Goal: Information Seeking & Learning: Learn about a topic

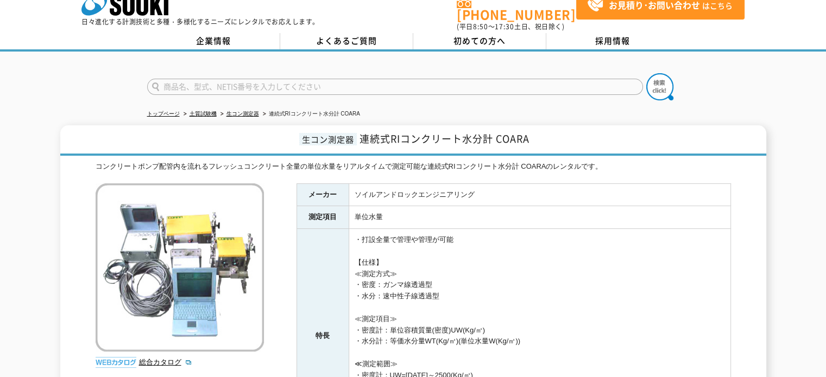
scroll to position [17, 0]
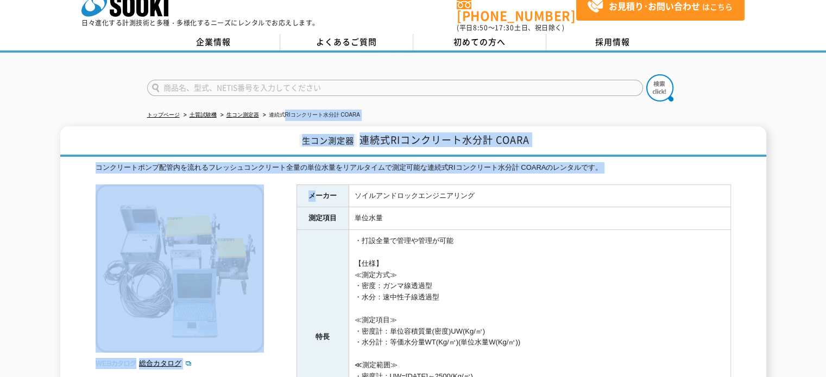
drag, startPoint x: 284, startPoint y: 117, endPoint x: 317, endPoint y: 199, distance: 88.9
click at [317, 199] on div "トップページ 土質試験機 生コン測定器 連続式RIコンクリート水分計 COARA 生コン測定器 連続式RIコンクリート水分計 COARA コンクリートポンプ配…" at bounding box center [413, 282] width 826 height 459
click at [317, 207] on th "測定項目" at bounding box center [322, 218] width 52 height 23
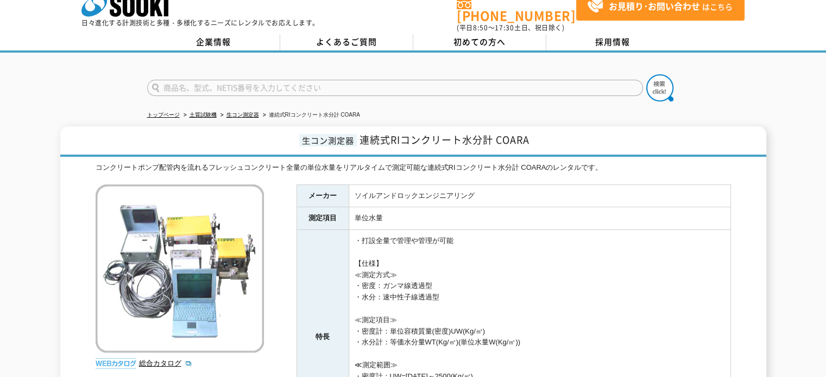
scroll to position [58, 0]
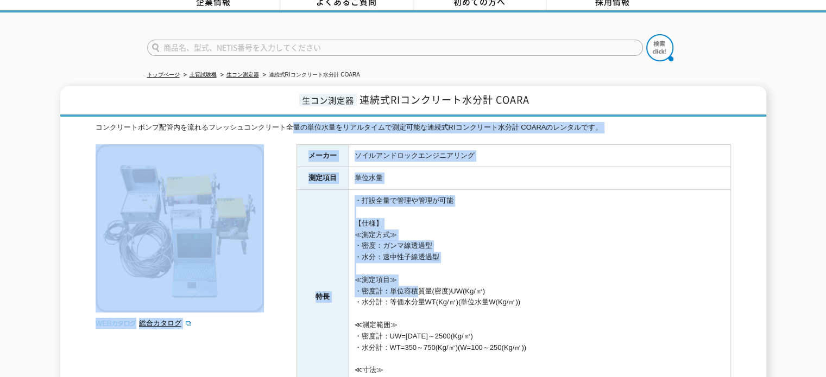
drag, startPoint x: 291, startPoint y: 150, endPoint x: 422, endPoint y: 303, distance: 201.3
click at [422, 303] on div "コンクリートポンプ配管内を流れるフレッシュコンクリート全量の単位水量をリアルタイムで測定可能な連続式RIコンクリート水分計 COARAのレンタルです。 総合カ…" at bounding box center [413, 291] width 635 height 338
click at [422, 303] on td "・打設全量で管理や管理が可能 【仕様】 ≪測定方式≫ ・密度：ガンマ線透過型 ・水分：速中性子線透過型 ≪測定項目≫ ・密度計：単位容積質量(密度)UW(Kg…" at bounding box center [540, 297] width 382 height 214
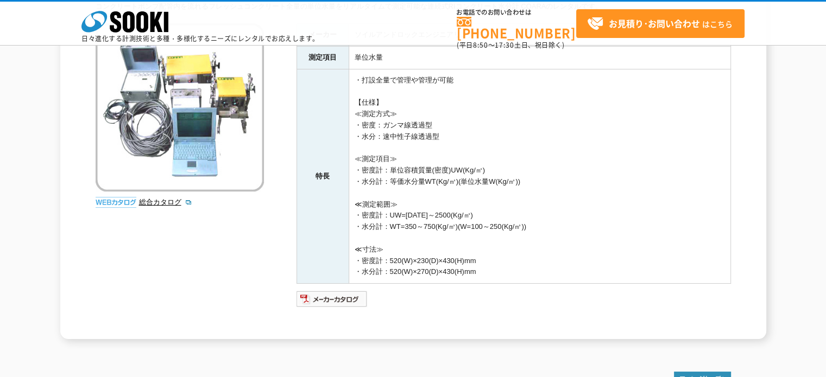
scroll to position [129, 0]
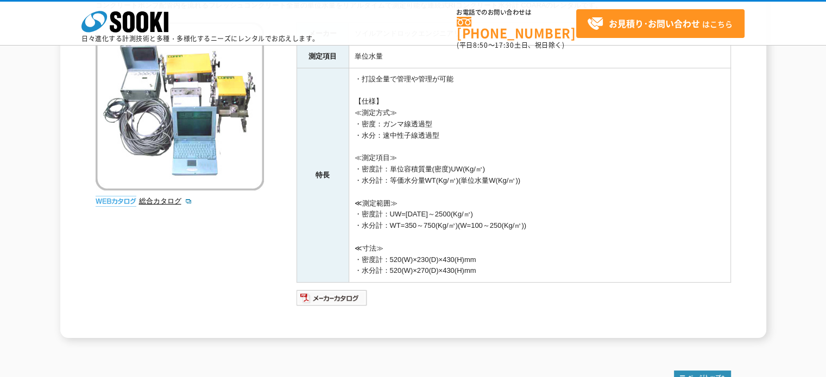
drag, startPoint x: 508, startPoint y: 273, endPoint x: 391, endPoint y: 119, distance: 192.9
click at [391, 119] on td "・打設全量で管理や管理が可能 【仕様】 ≪測定方式≫ ・密度：ガンマ線透過型 ・水分：速中性子線透過型 ≪測定項目≫ ・密度計：単位容積質量(密度)UW(Kg…" at bounding box center [540, 175] width 382 height 214
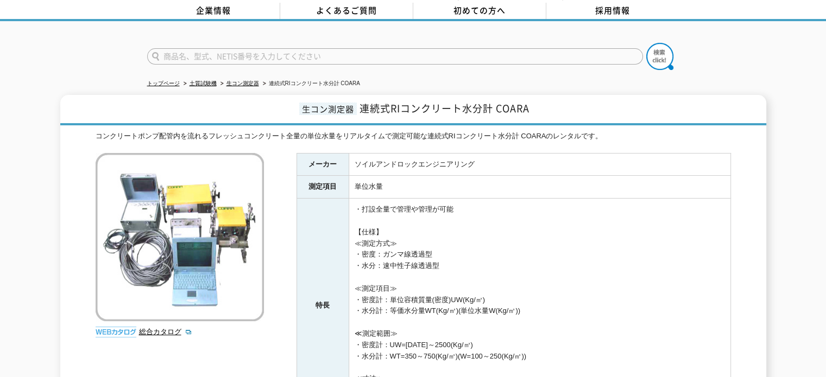
scroll to position [47, 0]
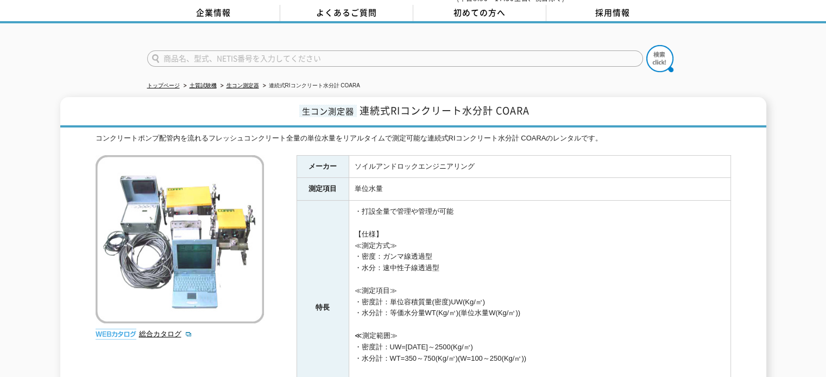
drag, startPoint x: 356, startPoint y: 155, endPoint x: 426, endPoint y: 289, distance: 151.3
click at [426, 289] on tbody "メーカー ソイルアンドロックエンジニアリング 測定項目 単位水量 特長 ・打設全量で管理や管理が可能 【仕様】 ≪測定方式≫ ・密度：ガンマ線透過型 ・水分：…" at bounding box center [513, 285] width 434 height 260
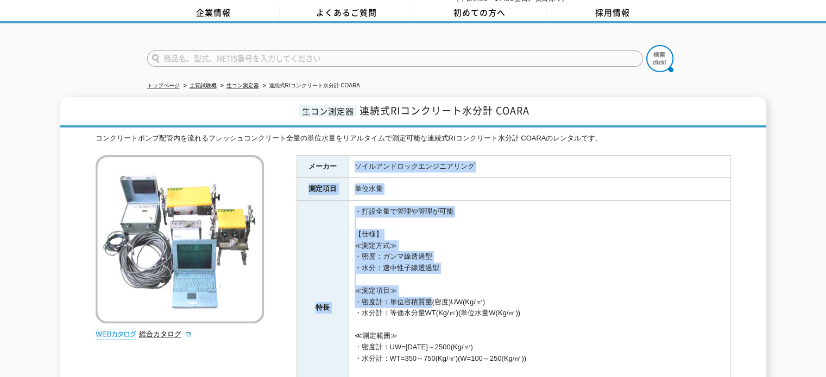
click at [426, 289] on td "・打設全量で管理や管理が可能 【仕様】 ≪測定方式≫ ・密度：ガンマ線透過型 ・水分：速中性子線透過型 ≪測定項目≫ ・密度計：単位容積質量(密度)UW(Kg…" at bounding box center [540, 308] width 382 height 214
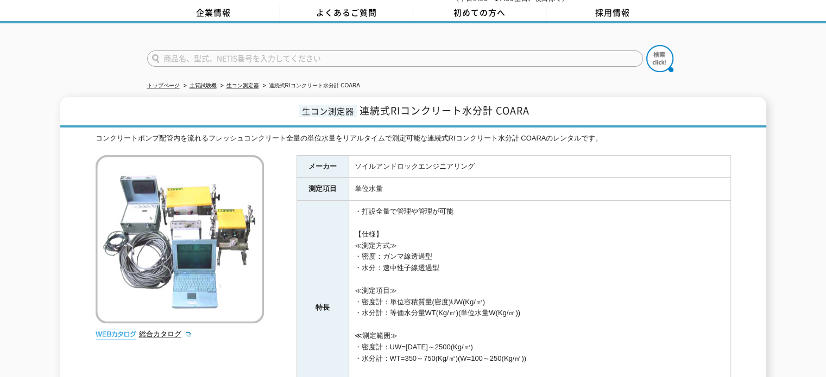
scroll to position [78, 0]
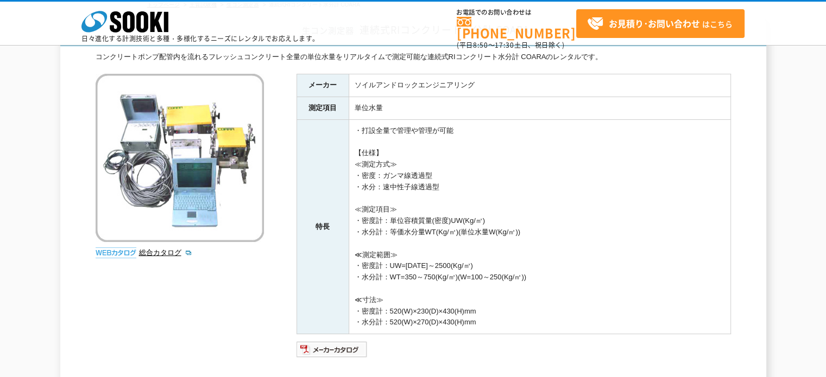
drag, startPoint x: 312, startPoint y: 81, endPoint x: 492, endPoint y: 318, distance: 297.9
click at [492, 318] on tbody "メーカー ソイルアンドロックエンジニアリング 測定項目 単位水量 特長 ・打設全量で管理や管理が可能 【仕様】 ≪測定方式≫ ・密度：ガンマ線透過型 ・水分：…" at bounding box center [513, 204] width 434 height 260
click at [501, 289] on td "・打設全量で管理や管理が可能 【仕様】 ≪測定方式≫ ・密度：ガンマ線透過型 ・水分：速中性子線透過型 ≪測定項目≫ ・密度計：単位容積質量(密度)UW(Kg…" at bounding box center [540, 226] width 382 height 214
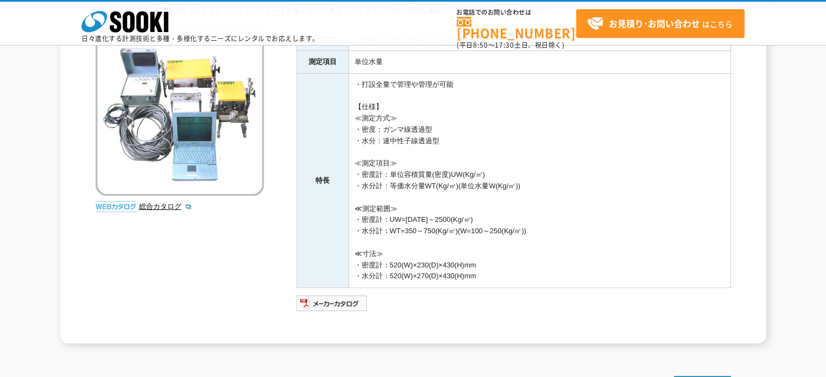
scroll to position [124, 0]
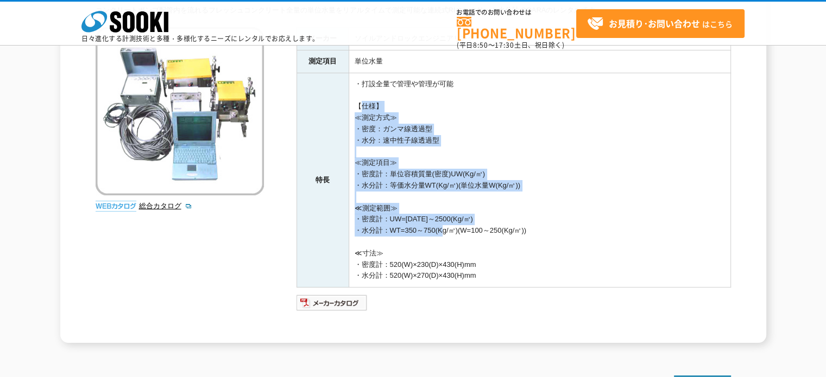
drag, startPoint x: 350, startPoint y: 100, endPoint x: 443, endPoint y: 231, distance: 161.2
click at [443, 231] on td "・打設全量で管理や管理が可能 【仕様】 ≪測定方式≫ ・密度：ガンマ線透過型 ・水分：速中性子線透過型 ≪測定項目≫ ・密度計：単位容積質量(密度)UW(Kg…" at bounding box center [540, 180] width 382 height 214
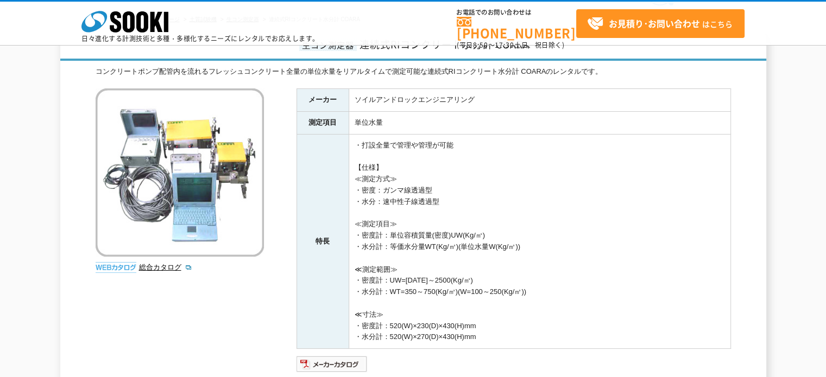
scroll to position [61, 0]
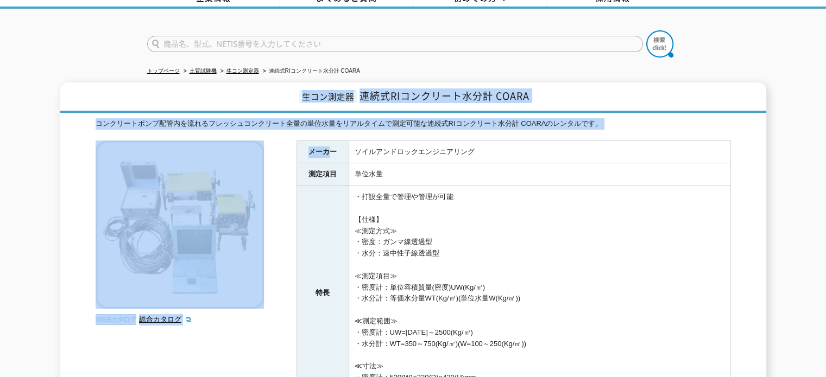
drag, startPoint x: 283, startPoint y: 93, endPoint x: 331, endPoint y: 139, distance: 65.6
click at [331, 139] on div "生コン測定器 連続式RIコンクリート水分計 COARA コンクリートポンプ配管内を流れるフレッシュコンクリート全量の単位水量をリアルタイムで測定可能な連続式R…" at bounding box center [413, 270] width 706 height 374
click at [331, 141] on th "メーカー" at bounding box center [322, 152] width 52 height 23
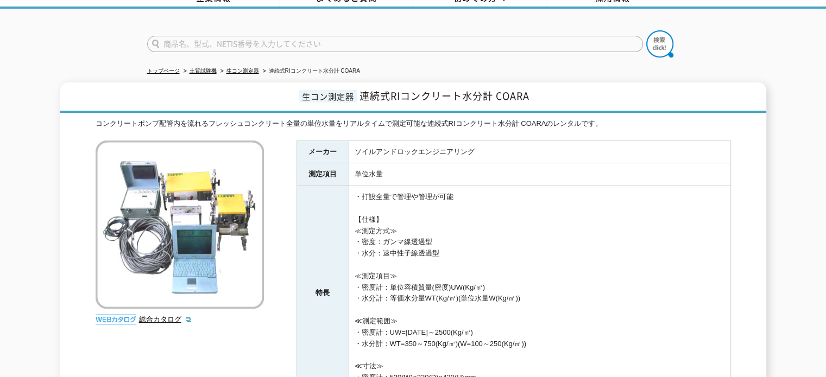
scroll to position [64, 0]
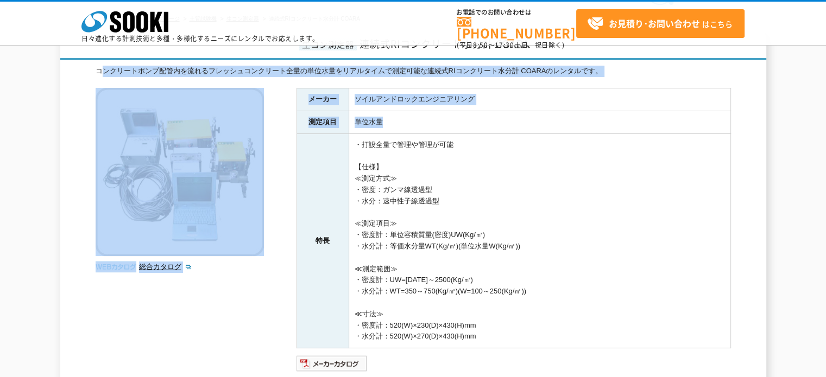
drag, startPoint x: 103, startPoint y: 66, endPoint x: 509, endPoint y: 135, distance: 412.4
click at [509, 135] on div "コンクリートポンプ配管内を流れるフレッシュコンクリート全量の単位水量をリアルタイムで測定可能な連続式RIコンクリート水分計 COARAのレンタルです。 総合カ…" at bounding box center [413, 235] width 635 height 338
click at [509, 135] on td "・打設全量で管理や管理が可能 【仕様】 ≪測定方式≫ ・密度：ガンマ線透過型 ・水分：速中性子線透過型 ≪測定項目≫ ・密度計：単位容積質量(密度)UW(Kg…" at bounding box center [540, 241] width 382 height 214
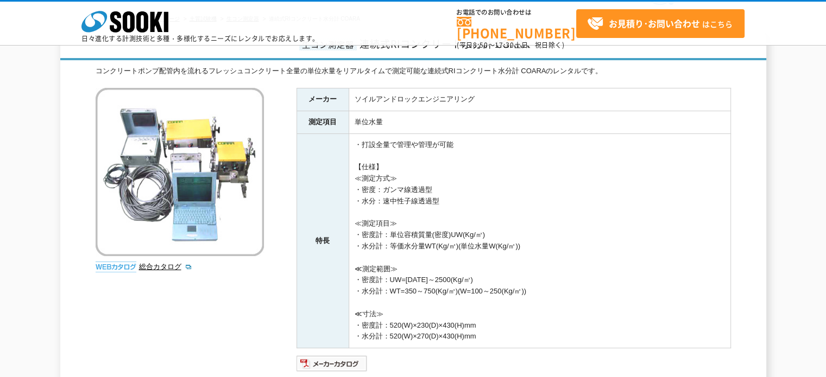
click at [509, 135] on td "・打設全量で管理や管理が可能 【仕様】 ≪測定方式≫ ・密度：ガンマ線透過型 ・水分：速中性子線透過型 ≪測定項目≫ ・密度計：単位容積質量(密度)UW(Kg…" at bounding box center [540, 241] width 382 height 214
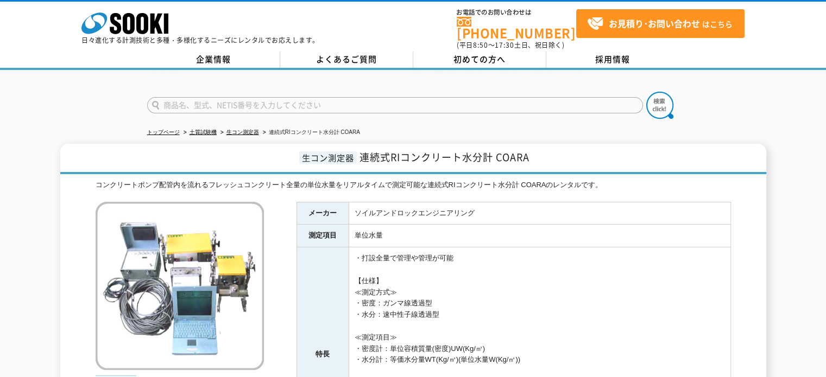
scroll to position [49, 0]
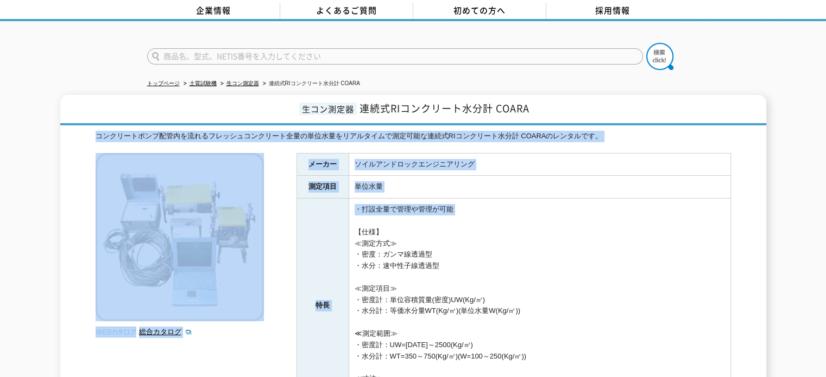
drag, startPoint x: 82, startPoint y: 123, endPoint x: 482, endPoint y: 214, distance: 410.2
click at [482, 214] on div "生コン測定器 連続式RIコンクリート水分計 COARA コンクリートポンプ配管内を流れるフレッシュコンクリート全量の単位水量をリアルタイムで測定可能な連続式R…" at bounding box center [413, 282] width 706 height 374
click at [482, 214] on td "・打設全量で管理や管理が可能 【仕様】 ≪測定方式≫ ・密度：ガンマ線透過型 ・水分：速中性子線透過型 ≪測定項目≫ ・密度計：単位容積質量(密度)UW(Kg…" at bounding box center [540, 306] width 382 height 214
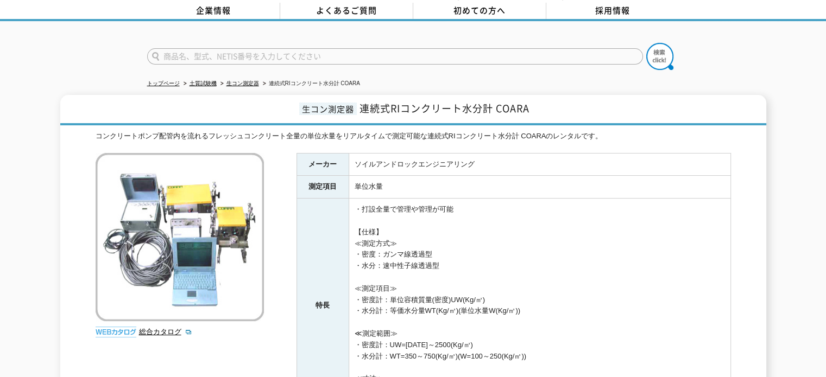
click at [482, 214] on td "・打設全量で管理や管理が可能 【仕様】 ≪測定方式≫ ・密度：ガンマ線透過型 ・水分：速中性子線透過型 ≪測定項目≫ ・密度計：単位容積質量(密度)UW(Kg…" at bounding box center [540, 306] width 382 height 214
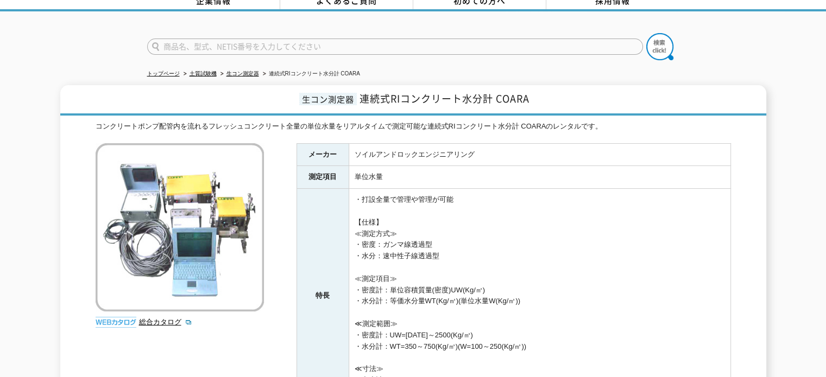
scroll to position [58, 0]
drag, startPoint x: 296, startPoint y: 144, endPoint x: 426, endPoint y: 319, distance: 217.8
click at [426, 319] on tbody "メーカー ソイルアンドロックエンジニアリング 測定項目 単位水量 特長 ・打設全量で管理や管理が可能 【仕様】 ≪測定方式≫ ・密度：ガンマ線透過型 ・水分：…" at bounding box center [513, 274] width 434 height 260
click at [426, 319] on td "・打設全量で管理や管理が可能 【仕様】 ≪測定方式≫ ・密度：ガンマ線透過型 ・水分：速中性子線透過型 ≪測定項目≫ ・密度計：単位容積質量(密度)UW(Kg…" at bounding box center [540, 296] width 382 height 214
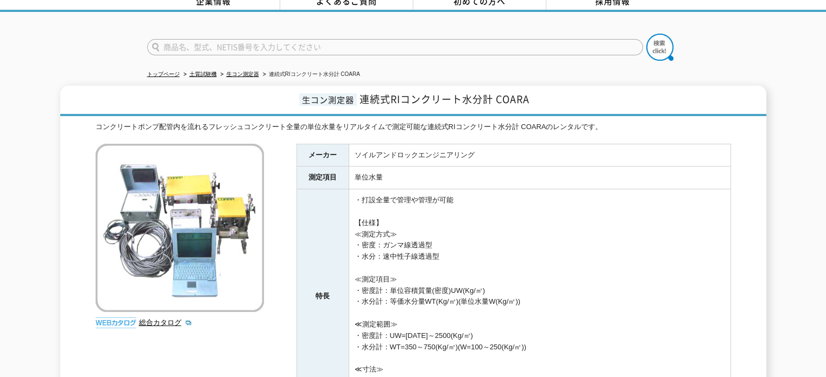
drag, startPoint x: 426, startPoint y: 319, endPoint x: 302, endPoint y: 148, distance: 211.2
click at [302, 148] on tbody "メーカー ソイルアンドロックエンジニアリング 測定項目 単位水量 特長 ・打設全量で管理や管理が可能 【仕様】 ≪測定方式≫ ・密度：ガンマ線透過型 ・水分：…" at bounding box center [513, 274] width 434 height 260
click at [302, 148] on th "メーカー" at bounding box center [322, 155] width 52 height 23
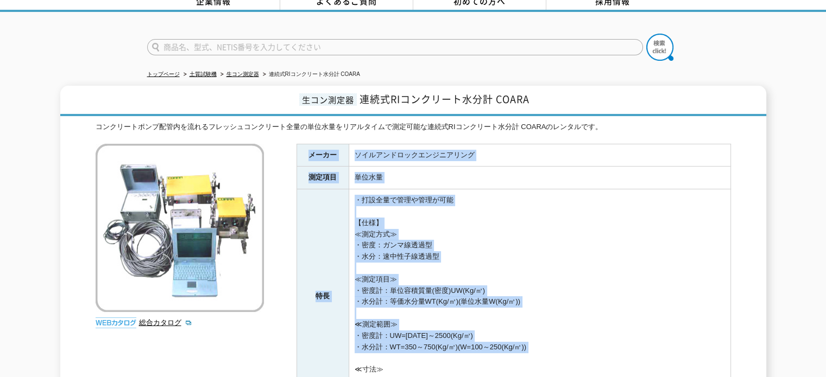
drag, startPoint x: 302, startPoint y: 148, endPoint x: 548, endPoint y: 353, distance: 320.2
click at [548, 353] on tbody "メーカー ソイルアンドロックエンジニアリング 測定項目 単位水量 特長 ・打設全量で管理や管理が可能 【仕様】 ≪測定方式≫ ・密度：ガンマ線透過型 ・水分：…" at bounding box center [513, 274] width 434 height 260
click at [548, 353] on td "・打設全量で管理や管理が可能 【仕様】 ≪測定方式≫ ・密度：ガンマ線透過型 ・水分：速中性子線透過型 ≪測定項目≫ ・密度計：単位容積質量(密度)UW(Kg…" at bounding box center [540, 296] width 382 height 214
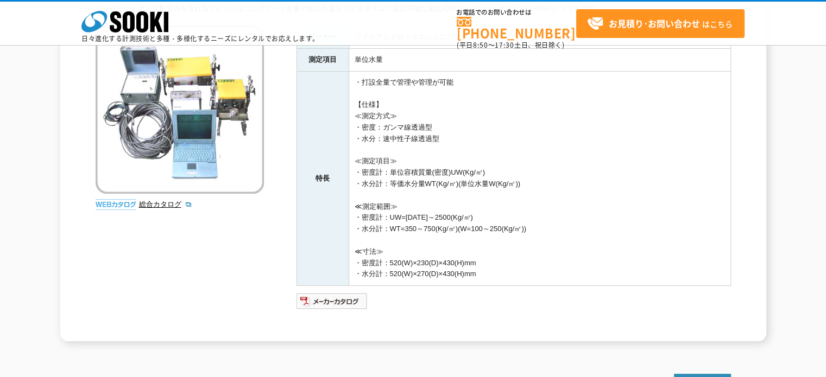
scroll to position [141, 0]
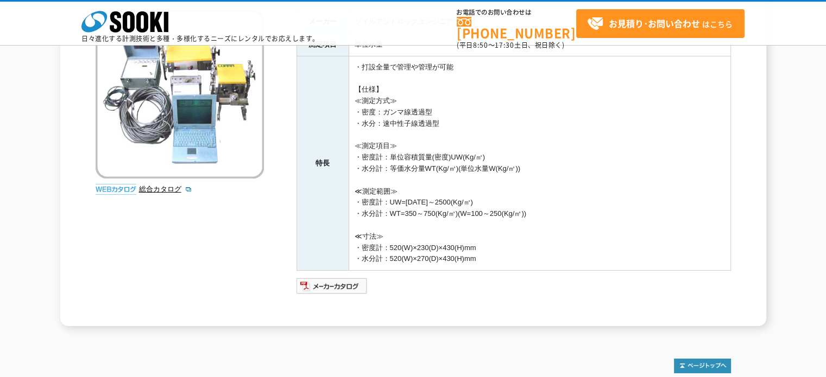
drag, startPoint x: 489, startPoint y: 268, endPoint x: 321, endPoint y: 80, distance: 251.8
click at [321, 80] on tr "特長 ・打設全量で管理や管理が可能 【仕様】 ≪測定方式≫ ・密度：ガンマ線透過型 ・水分：速中性子線透過型 ≪測定項目≫ ・密度計：単位容積質量(密度)UW…" at bounding box center [513, 163] width 434 height 214
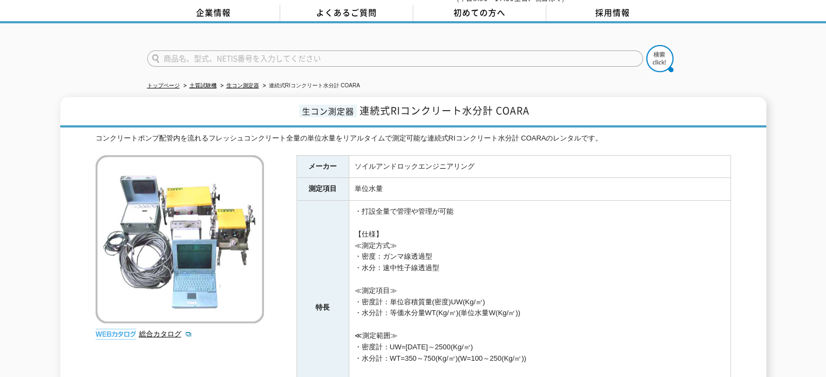
scroll to position [45, 0]
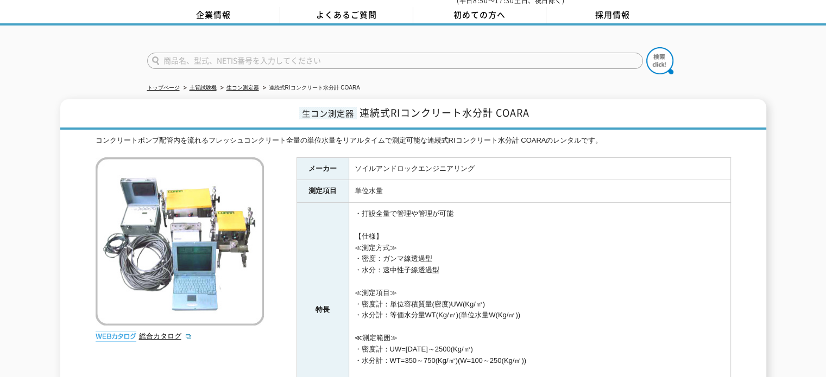
drag, startPoint x: 304, startPoint y: 149, endPoint x: 517, endPoint y: 345, distance: 288.9
click at [517, 345] on tbody "メーカー ソイルアンドロックエンジニアリング 測定項目 単位水量 特長 ・打設全量で管理や管理が可能 【仕様】 ≪測定方式≫ ・密度：ガンマ線透過型 ・水分：…" at bounding box center [513, 287] width 434 height 260
drag, startPoint x: 305, startPoint y: 162, endPoint x: 496, endPoint y: 326, distance: 252.2
click at [496, 326] on tbody "メーカー ソイルアンドロックエンジニアリング 測定項目 単位水量 特長 ・打設全量で管理や管理が可能 【仕様】 ≪測定方式≫ ・密度：ガンマ線透過型 ・水分：…" at bounding box center [513, 287] width 434 height 260
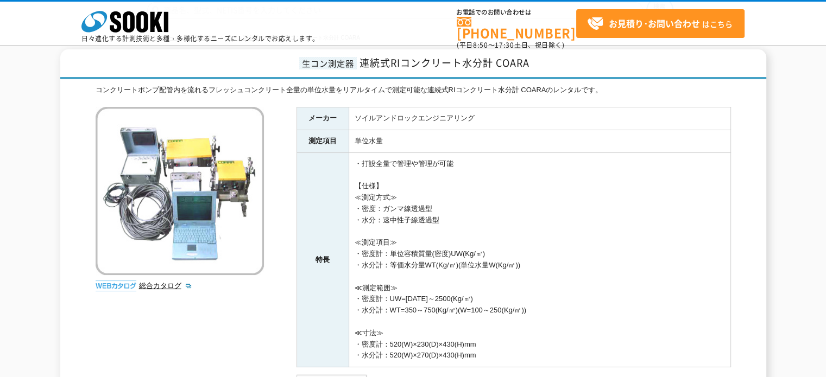
scroll to position [95, 0]
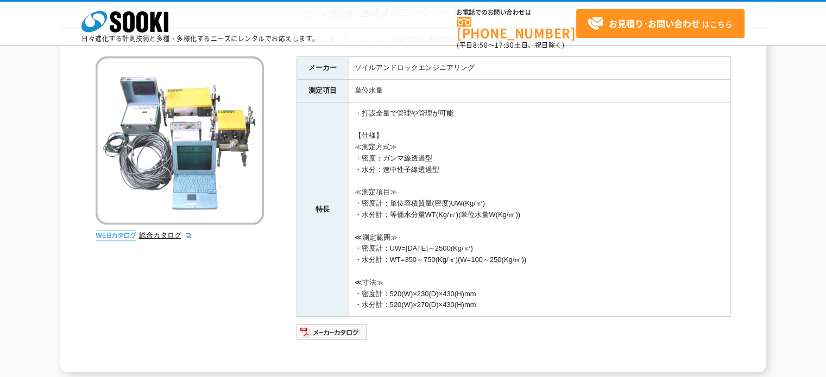
click at [496, 326] on ul at bounding box center [513, 332] width 434 height 17
drag, startPoint x: 509, startPoint y: 306, endPoint x: 305, endPoint y: 117, distance: 277.7
click at [305, 117] on tr "特長 ・打設全量で管理や管理が可能 【仕様】 ≪測定方式≫ ・密度：ガンマ線透過型 ・水分：速中性子線透過型 ≪測定項目≫ ・密度計：単位容積質量(密度)UW…" at bounding box center [513, 209] width 434 height 214
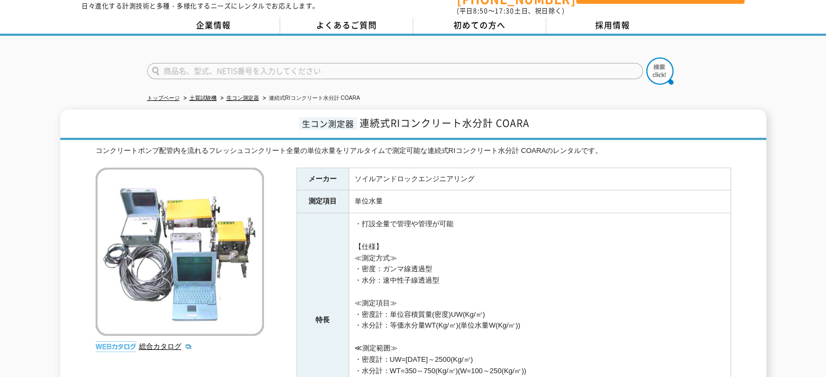
scroll to position [30, 0]
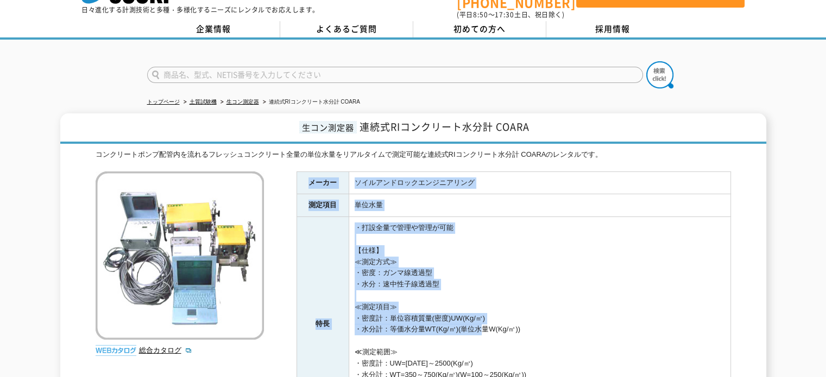
drag, startPoint x: 302, startPoint y: 176, endPoint x: 477, endPoint y: 322, distance: 228.1
click at [477, 322] on tbody "メーカー ソイルアンドロックエンジニアリング 測定項目 単位水量 特長 ・打設全量で管理や管理が可能 【仕様】 ≪測定方式≫ ・密度：ガンマ線透過型 ・水分：…" at bounding box center [513, 302] width 434 height 260
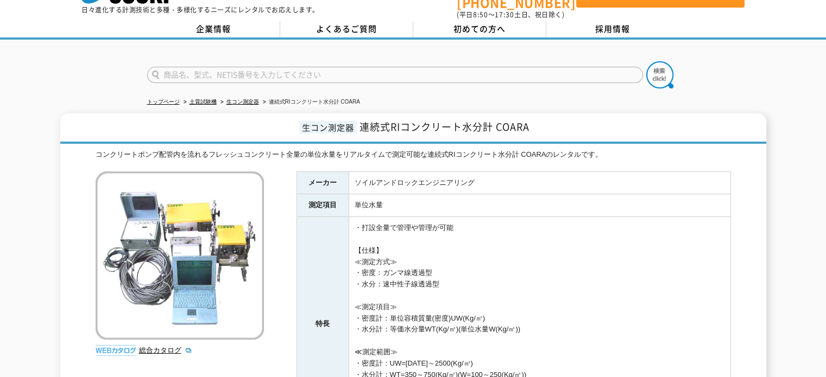
drag, startPoint x: 477, startPoint y: 322, endPoint x: 527, endPoint y: 321, distance: 49.4
click at [527, 321] on td "・打設全量で管理や管理が可能 【仕様】 ≪測定方式≫ ・密度：ガンマ線透過型 ・水分：速中性子線透過型 ≪測定項目≫ ・密度計：単位容積質量(密度)UW(Kg…" at bounding box center [540, 324] width 382 height 214
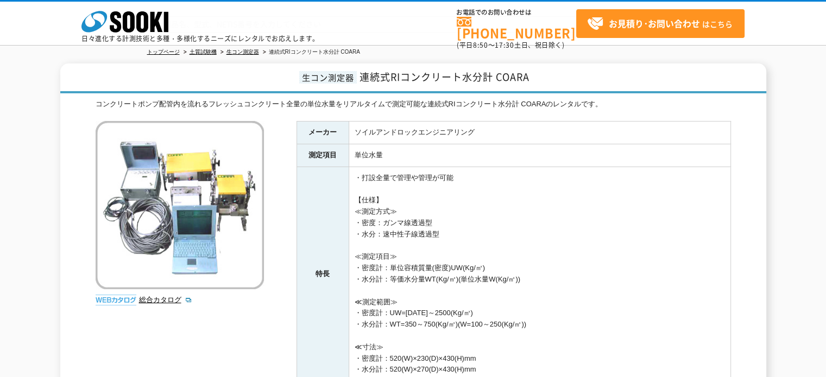
scroll to position [135, 0]
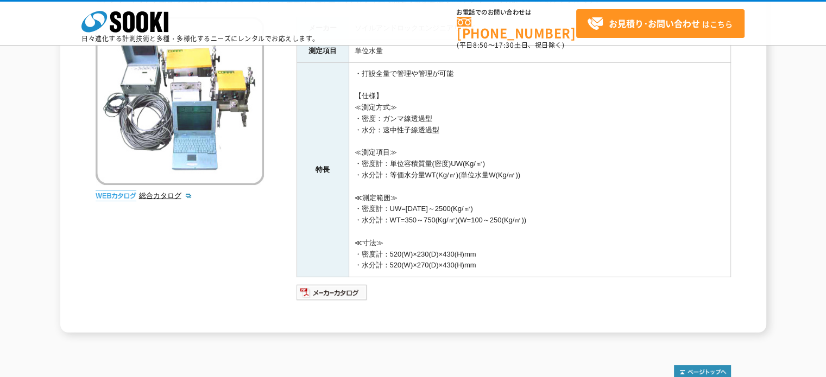
click at [511, 264] on td "・打設全量で管理や管理が可能 【仕様】 ≪測定方式≫ ・密度：ガンマ線透過型 ・水分：速中性子線透過型 ≪測定項目≫ ・密度計：単位容積質量(密度)UW(Kg…" at bounding box center [540, 169] width 382 height 214
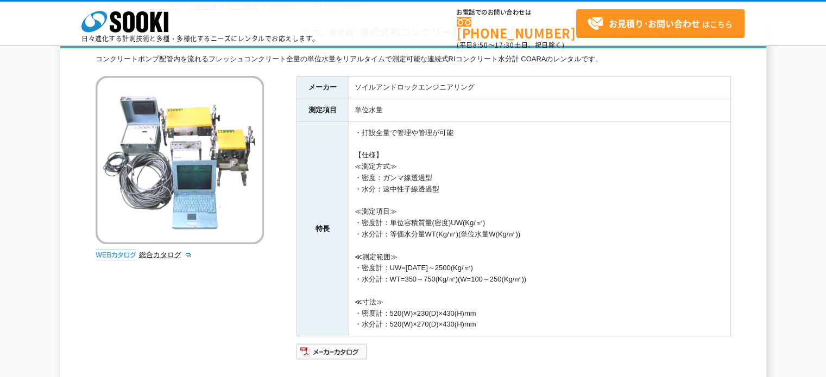
scroll to position [39, 0]
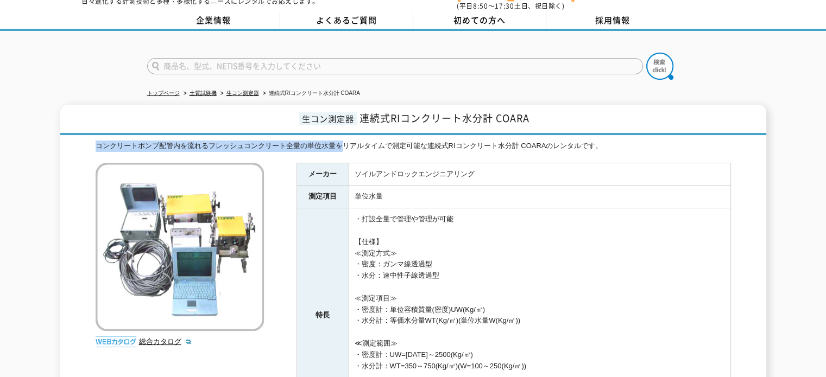
drag, startPoint x: 94, startPoint y: 135, endPoint x: 340, endPoint y: 143, distance: 246.1
click at [340, 143] on div "生コン測定器 連続式RIコンクリート水分計 COARA コンクリートポンプ配管内を流れるフレッシュコンクリート全量の単位水量をリアルタイムで測定可能な連続式R…" at bounding box center [413, 292] width 706 height 374
click at [378, 141] on div "コンクリートポンプ配管内を流れるフレッシュコンクリート全量の単位水量をリアルタイムで測定可能な連続式RIコンクリート水分計 COARAのレンタルです。" at bounding box center [413, 146] width 635 height 11
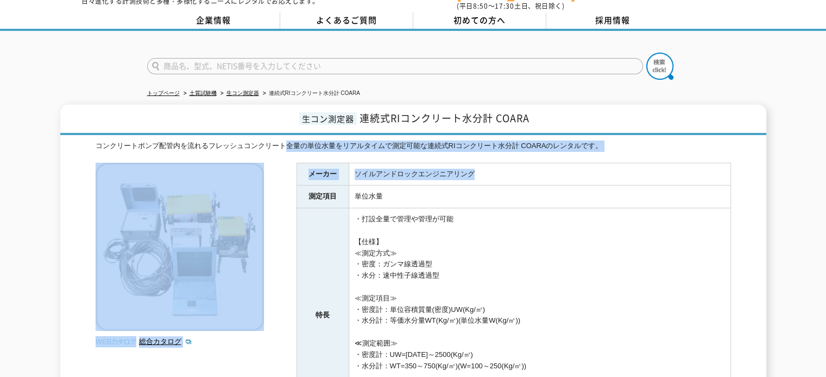
drag, startPoint x: 283, startPoint y: 128, endPoint x: 556, endPoint y: 159, distance: 275.3
click at [556, 159] on div "生コン測定器 連続式RIコンクリート水分計 COARA コンクリートポンプ配管内を流れるフレッシュコンクリート全量の単位水量をリアルタイムで測定可能な連続式R…" at bounding box center [413, 292] width 706 height 374
click at [556, 163] on td "ソイルアンドロックエンジニアリング" at bounding box center [540, 174] width 382 height 23
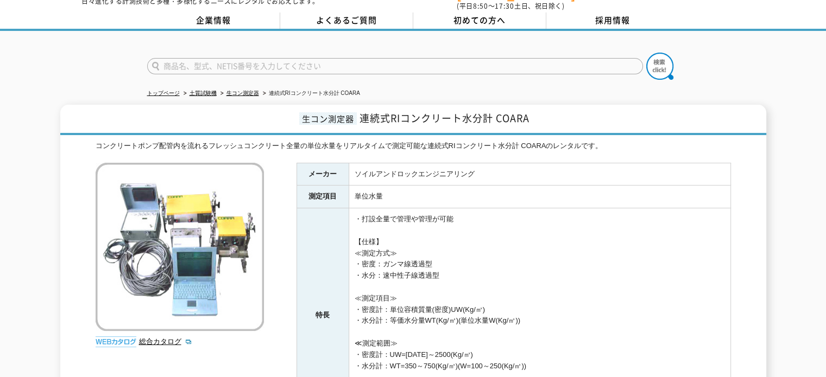
click at [556, 163] on td "ソイルアンドロックエンジニアリング" at bounding box center [540, 174] width 382 height 23
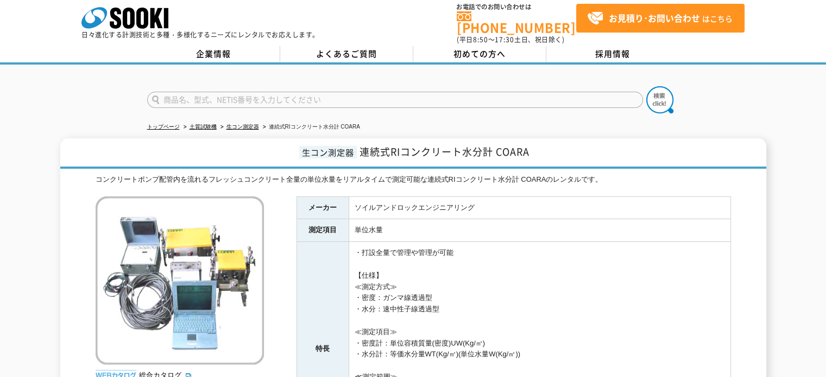
scroll to position [4, 0]
